Goal: Check status

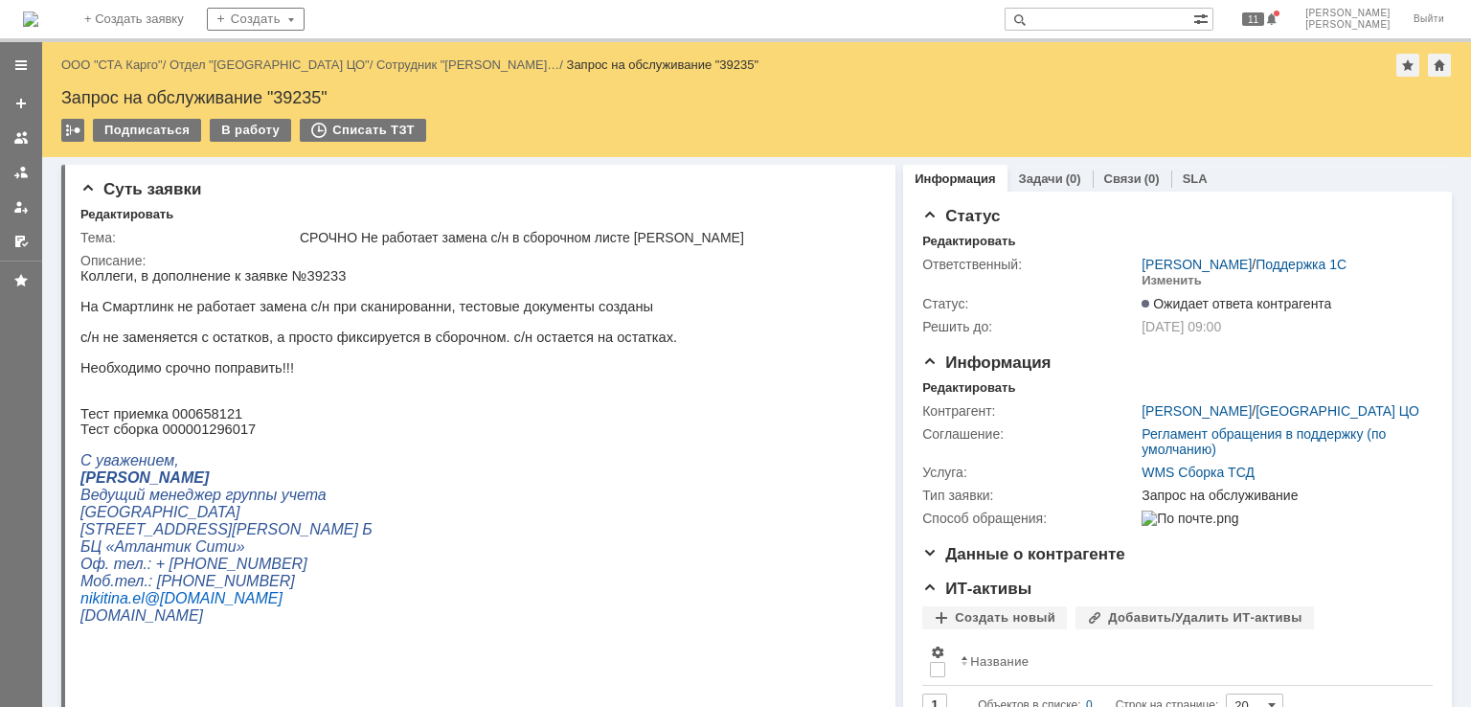
drag, startPoint x: 97, startPoint y: 59, endPoint x: 299, endPoint y: 47, distance: 202.5
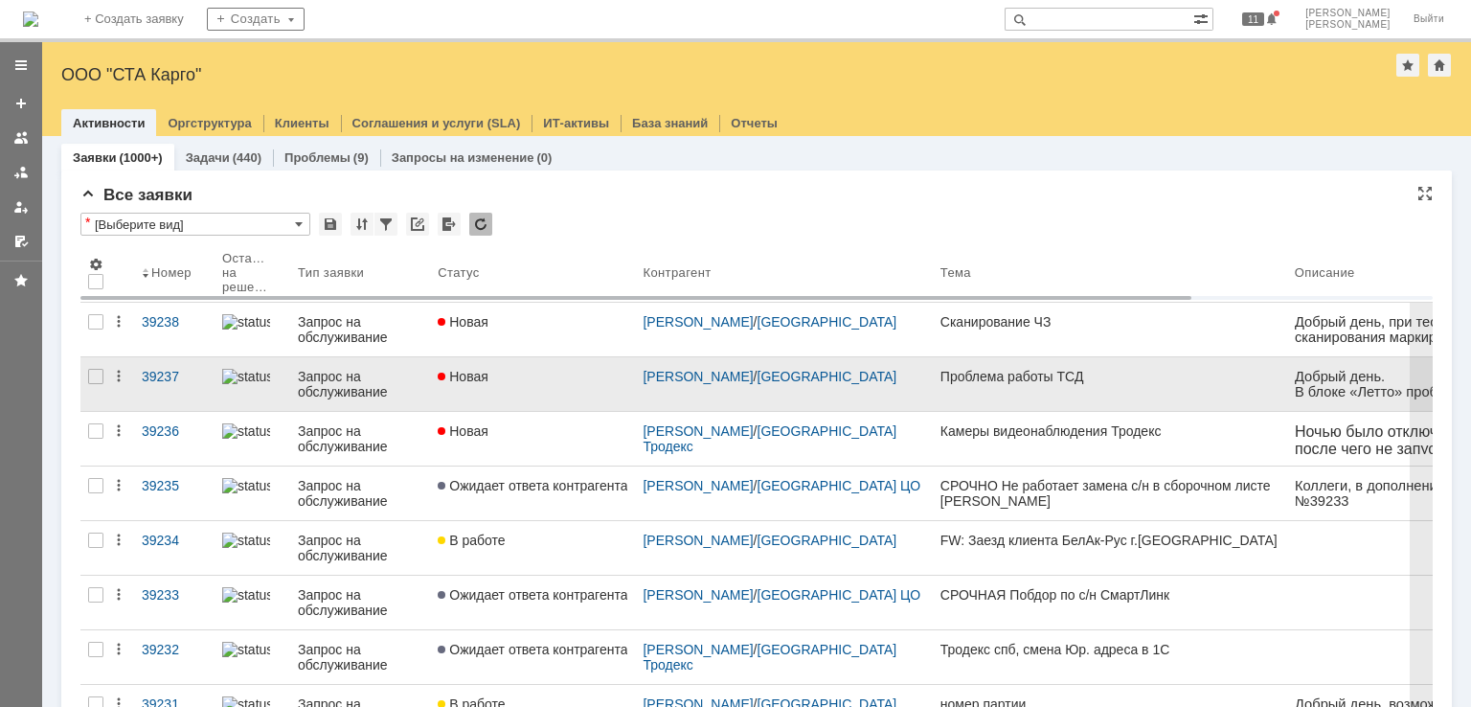
click at [538, 384] on link "Новая" at bounding box center [532, 384] width 205 height 54
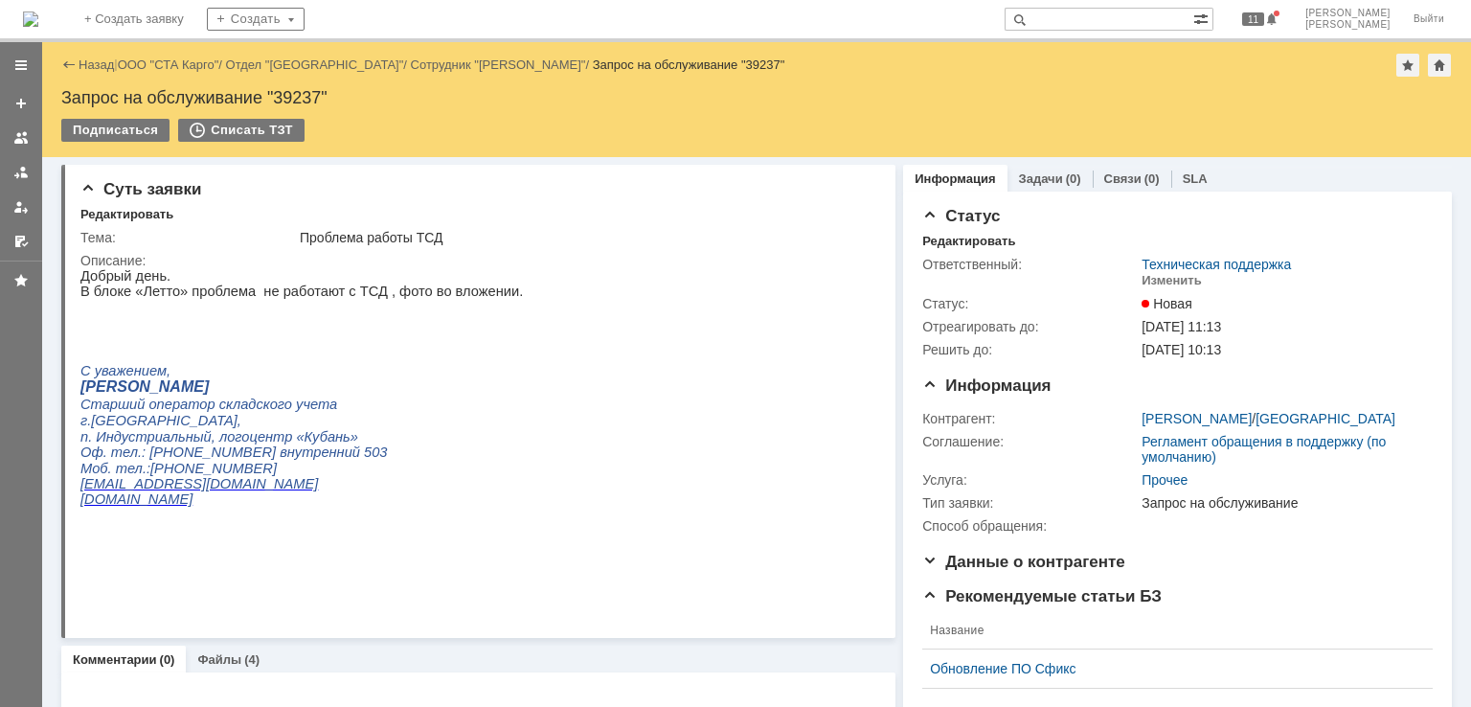
click at [158, 62] on link "ООО "СТА Карго"" at bounding box center [169, 64] width 102 height 14
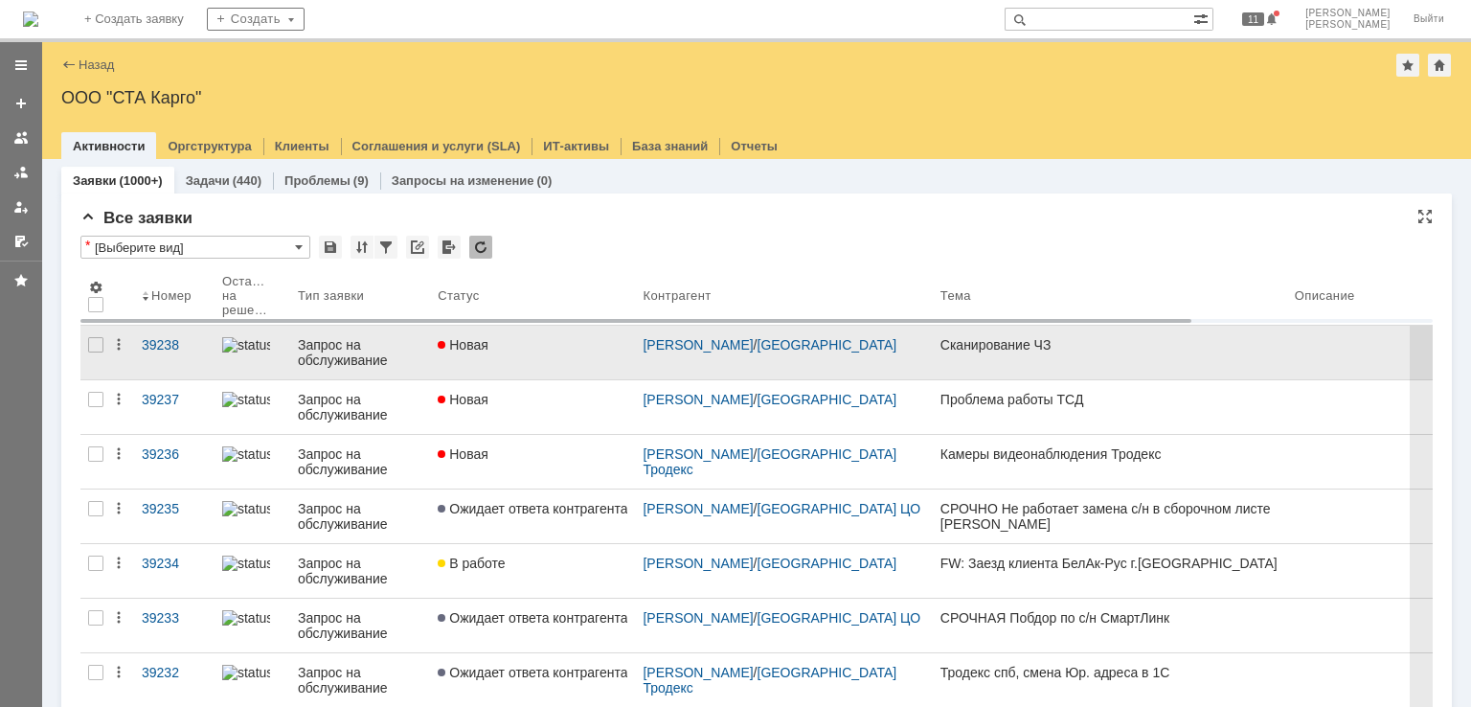
click at [538, 350] on div "Новая" at bounding box center [533, 344] width 190 height 15
